Goal: Browse casually

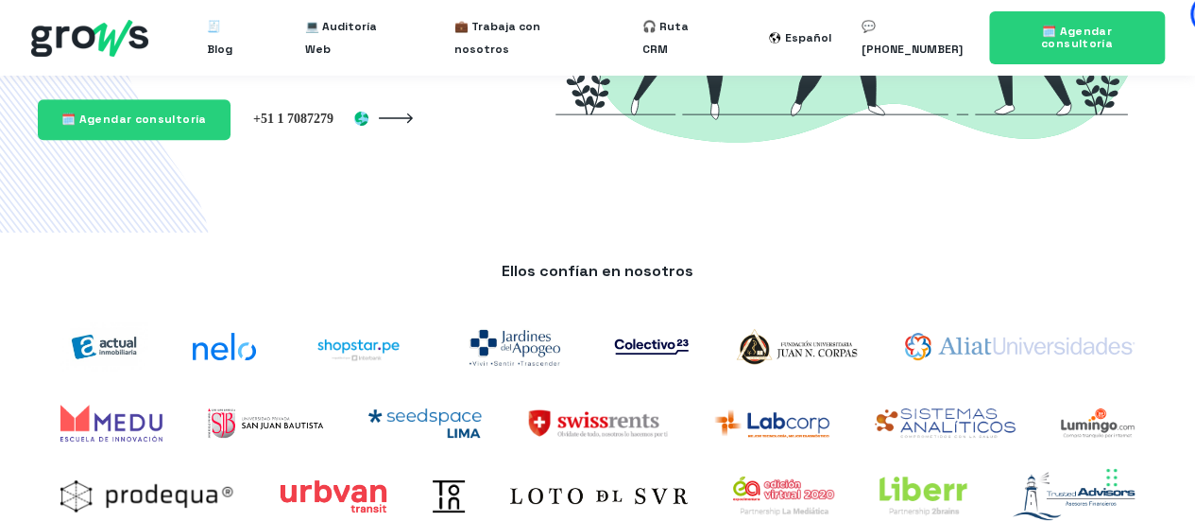
scroll to position [421, 0]
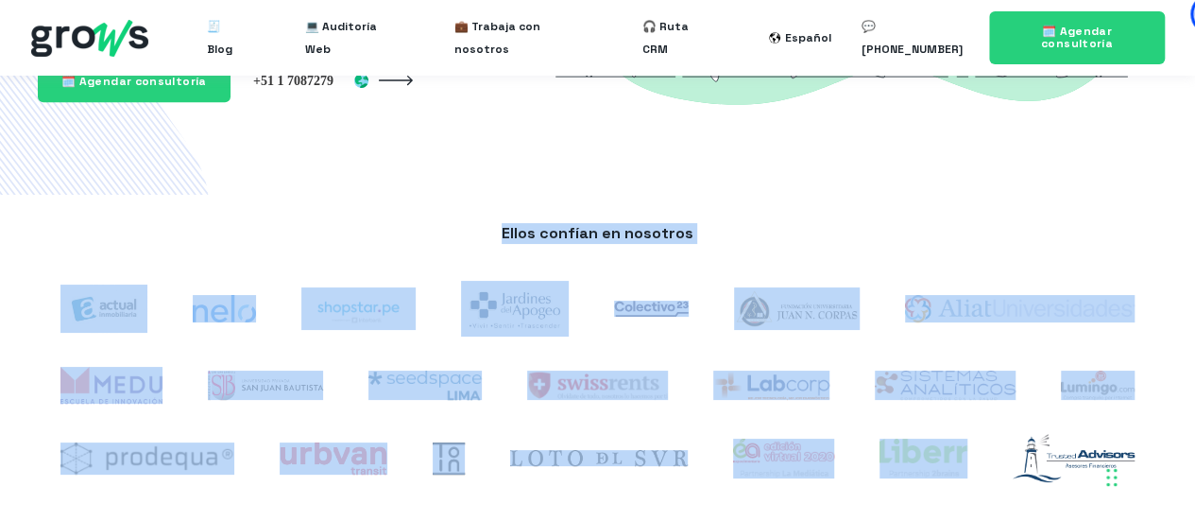
drag, startPoint x: 163, startPoint y: 199, endPoint x: 1070, endPoint y: 422, distance: 934.3
click at [1070, 422] on div "Ellos confían en nosotros" at bounding box center [597, 360] width 1195 height 331
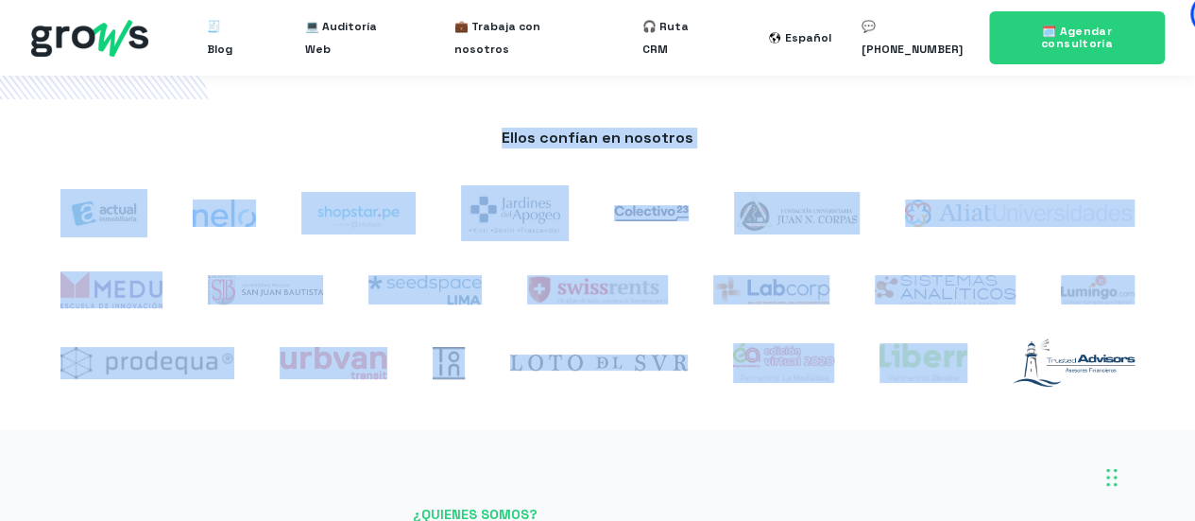
scroll to position [516, 0]
drag, startPoint x: 722, startPoint y: 366, endPoint x: 491, endPoint y: 226, distance: 269.7
click at [721, 366] on div at bounding box center [784, 364] width 147 height 70
click at [482, 150] on div "Ellos confían en nosotros" at bounding box center [598, 150] width 1120 height 42
drag, startPoint x: 26, startPoint y: 118, endPoint x: 1161, endPoint y: 402, distance: 1169.9
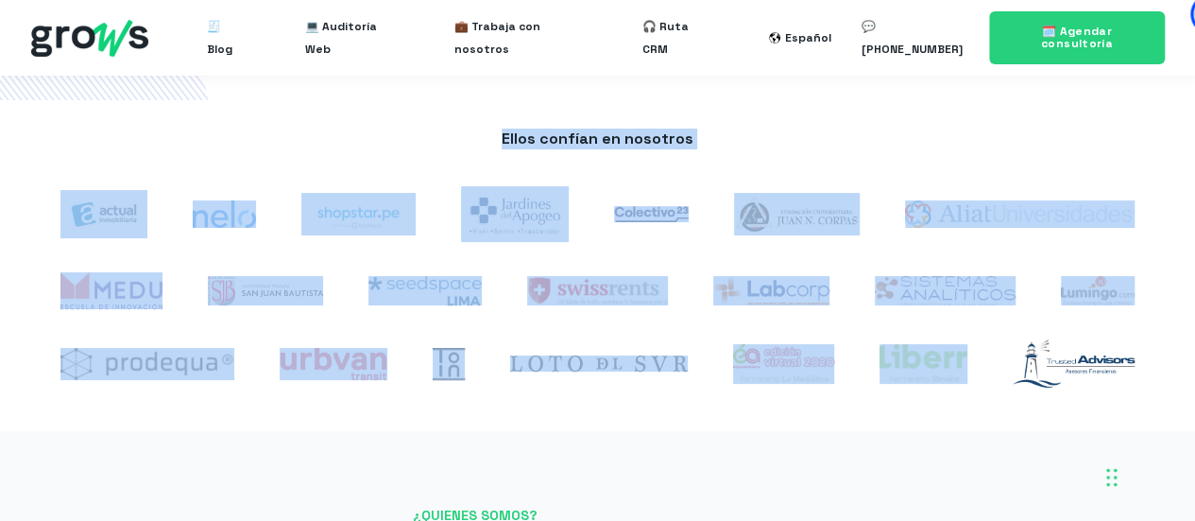
click at [1161, 402] on div "Ellos confían en nosotros" at bounding box center [597, 265] width 1195 height 331
click at [1161, 402] on div "Ellos confían en nosotros" at bounding box center [598, 266] width 1158 height 274
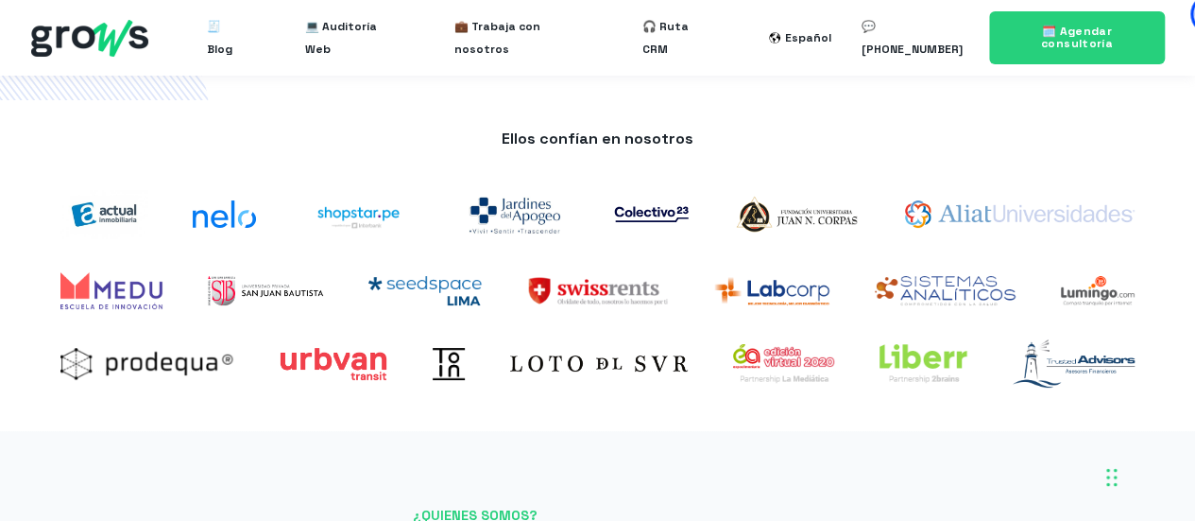
click at [1150, 379] on div at bounding box center [1073, 363] width 167 height 78
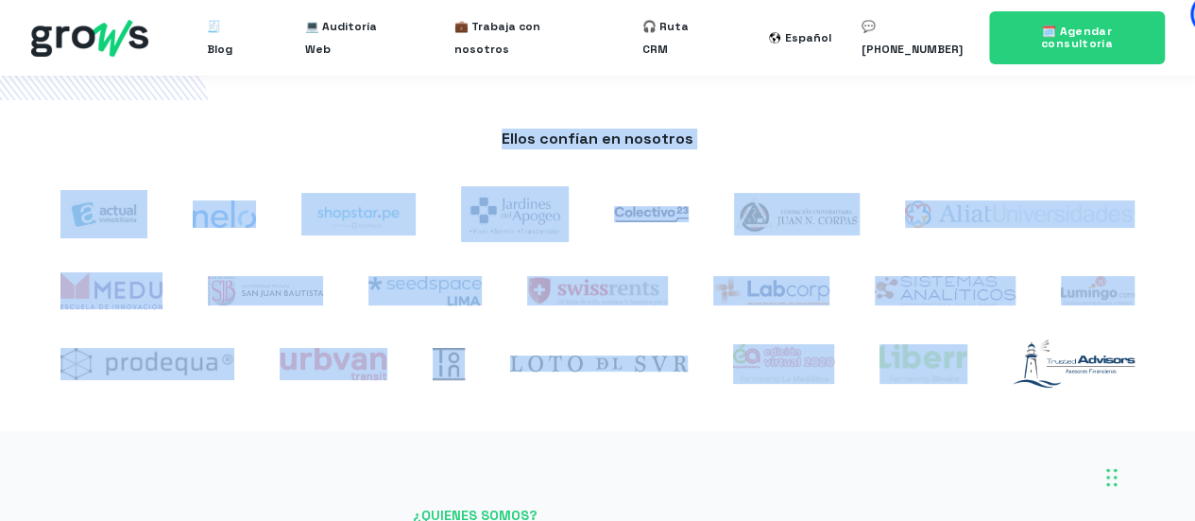
drag, startPoint x: 1151, startPoint y: 394, endPoint x: 167, endPoint y: 129, distance: 1019.0
click at [167, 129] on div "Ellos confían en nosotros" at bounding box center [598, 266] width 1158 height 274
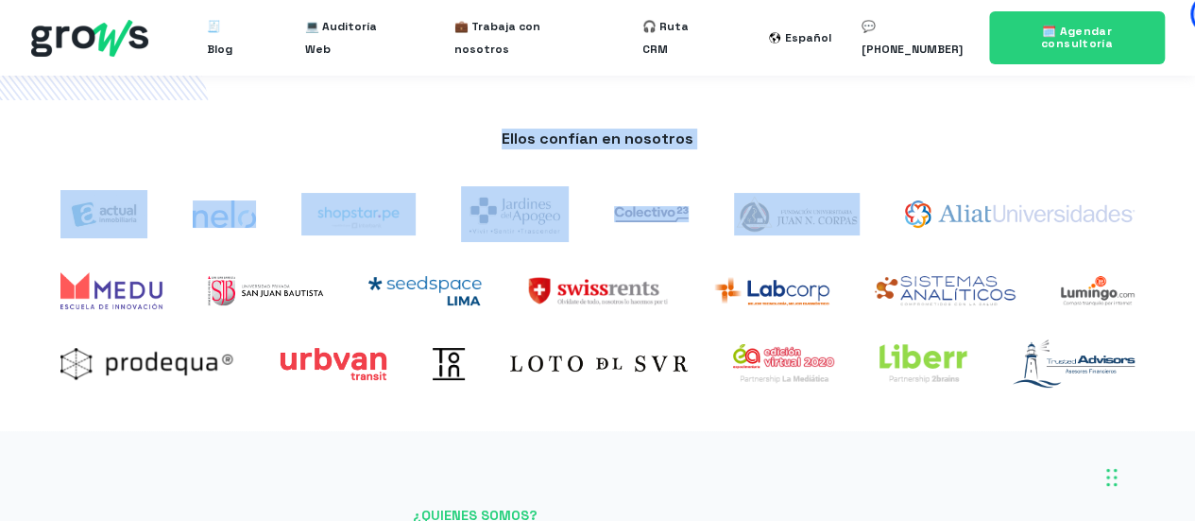
drag, startPoint x: 34, startPoint y: 116, endPoint x: 917, endPoint y: 250, distance: 892.8
click at [917, 250] on div "Ellos confían en nosotros" at bounding box center [597, 265] width 1195 height 331
click at [802, 286] on img at bounding box center [772, 290] width 117 height 29
click at [615, 165] on div "Ellos confían en nosotros" at bounding box center [598, 150] width 1120 height 42
